Goal: Navigation & Orientation: Find specific page/section

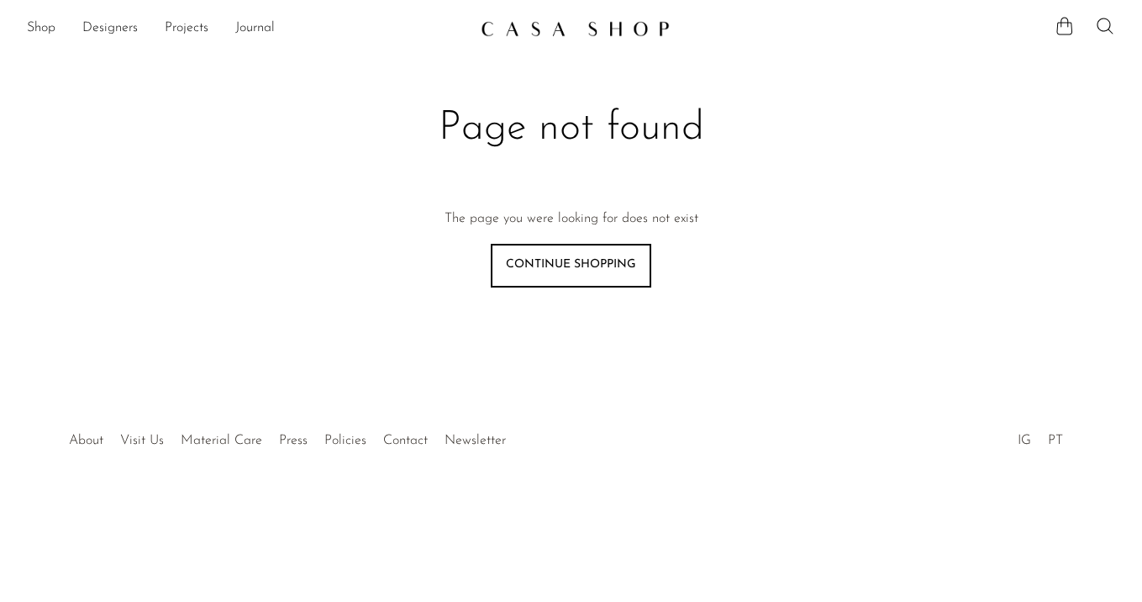
click at [593, 24] on img at bounding box center [575, 28] width 189 height 17
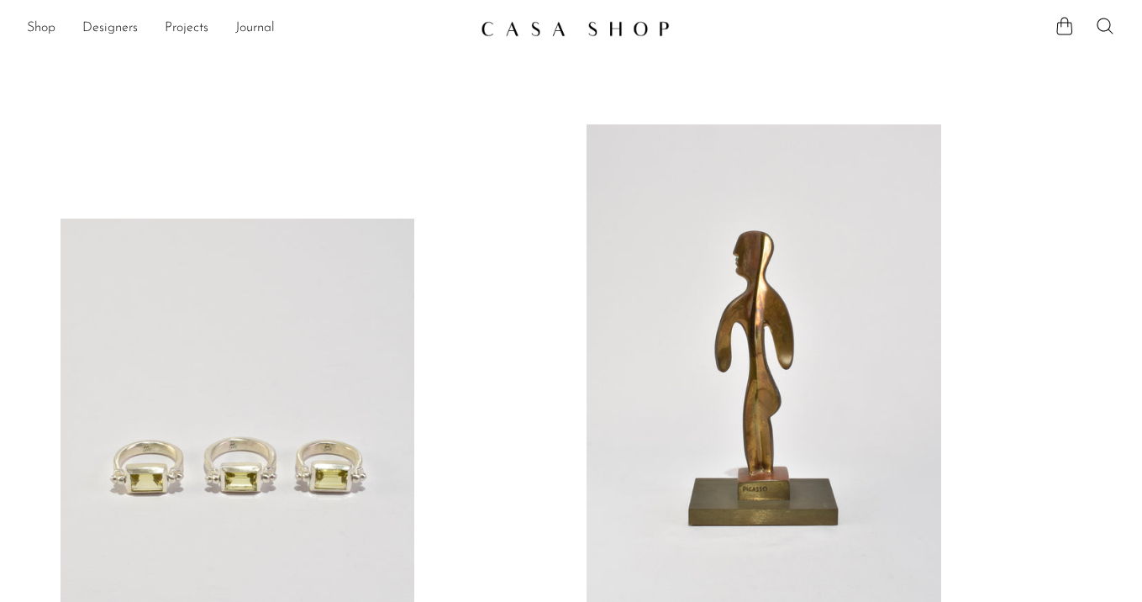
click at [544, 33] on img at bounding box center [575, 28] width 189 height 17
click at [767, 305] on link at bounding box center [764, 372] width 355 height 497
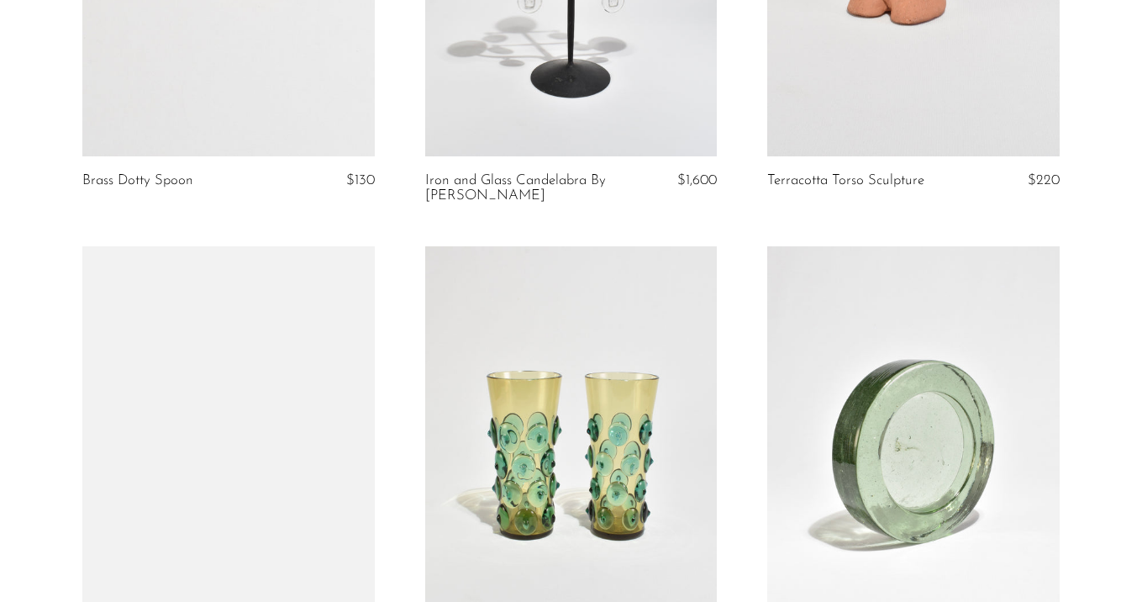
scroll to position [4455, 0]
